Goal: Task Accomplishment & Management: Use online tool/utility

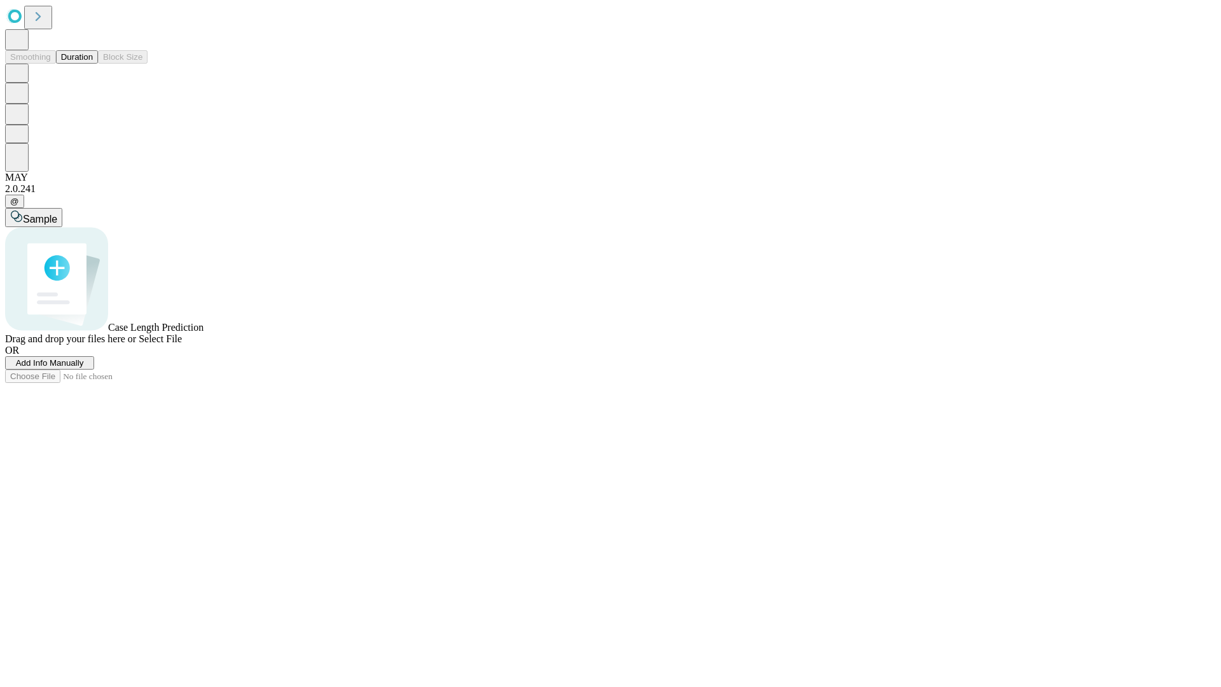
click at [93, 64] on button "Duration" at bounding box center [77, 56] width 42 height 13
click at [84, 368] on span "Add Info Manually" at bounding box center [50, 363] width 68 height 10
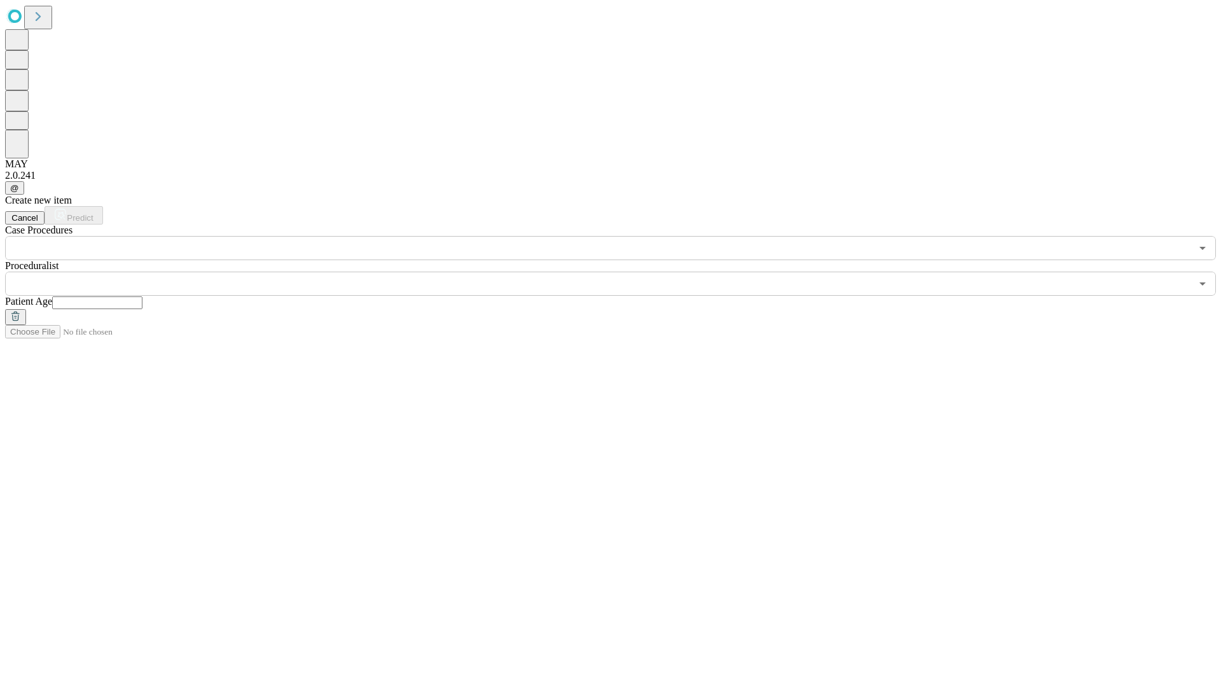
click at [142, 296] on input "text" at bounding box center [97, 302] width 90 height 13
type input "**"
click at [620, 272] on input "text" at bounding box center [598, 284] width 1186 height 24
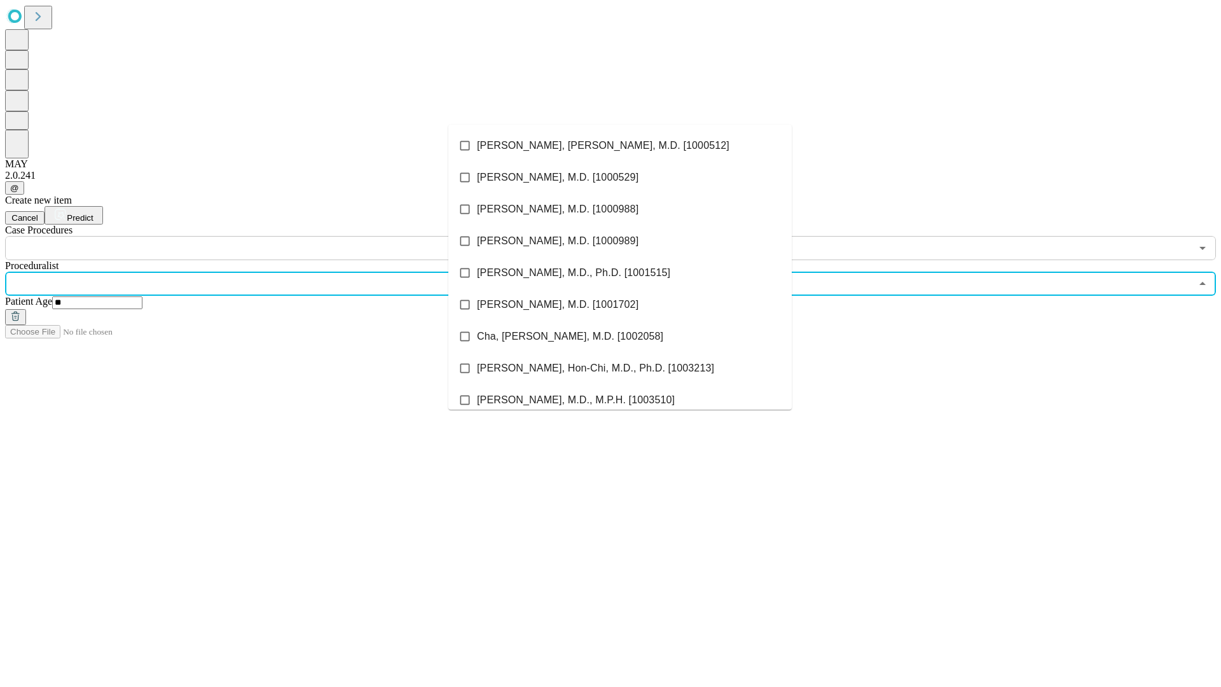
click at [620, 146] on li "[PERSON_NAME], [PERSON_NAME], M.D. [1000512]" at bounding box center [619, 146] width 343 height 32
